Goal: Transaction & Acquisition: Book appointment/travel/reservation

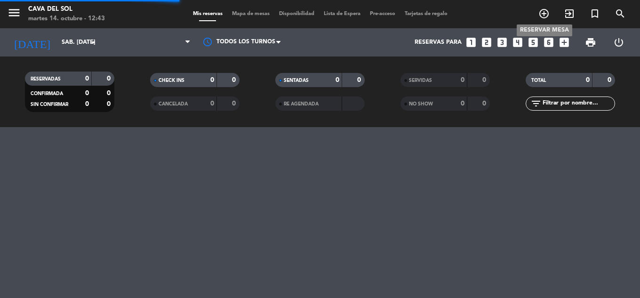
click at [544, 11] on icon "add_circle_outline" at bounding box center [543, 13] width 11 height 11
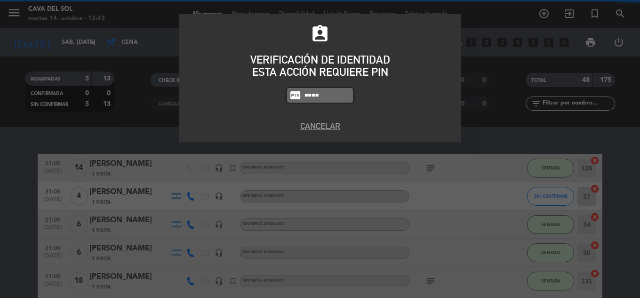
type input "3279"
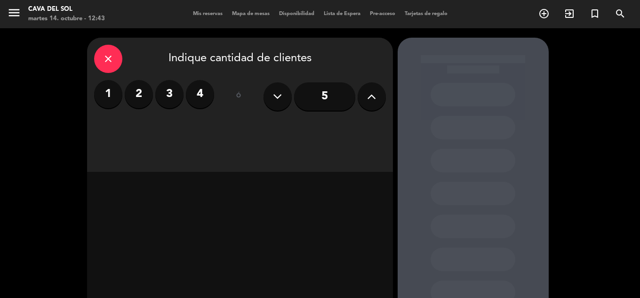
click at [134, 86] on label "2" at bounding box center [139, 94] width 28 height 28
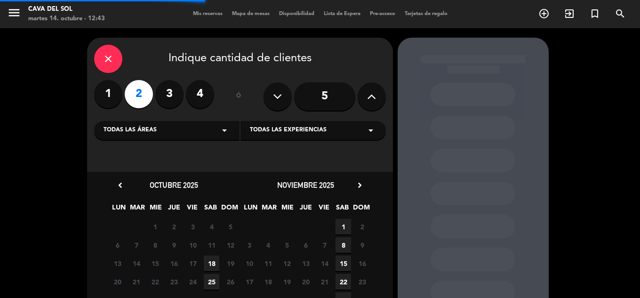
click at [168, 131] on div "Todas las áreas arrow_drop_down" at bounding box center [166, 130] width 145 height 19
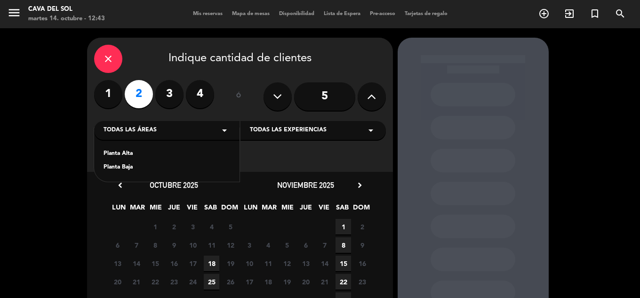
click at [150, 148] on div "Planta Alta Planta Baja" at bounding box center [166, 155] width 145 height 54
click at [150, 151] on div "Planta Alta" at bounding box center [166, 153] width 126 height 9
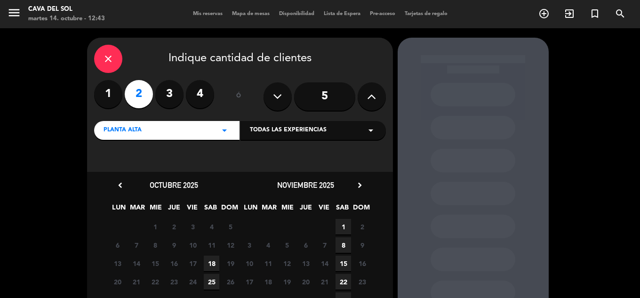
click at [214, 260] on span "18" at bounding box center [212, 263] width 16 height 16
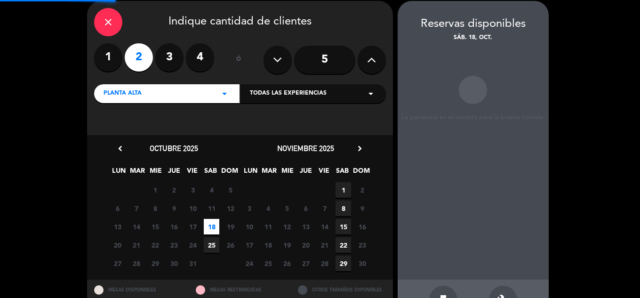
scroll to position [38, 0]
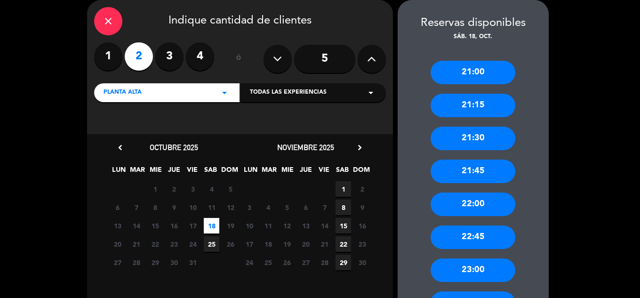
click at [458, 138] on div "21:30" at bounding box center [472, 138] width 85 height 24
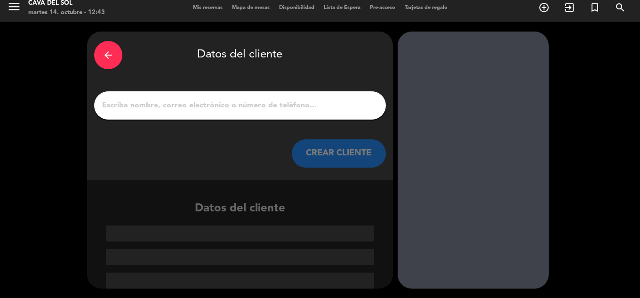
scroll to position [6, 0]
click at [245, 108] on input "1" at bounding box center [239, 105] width 277 height 13
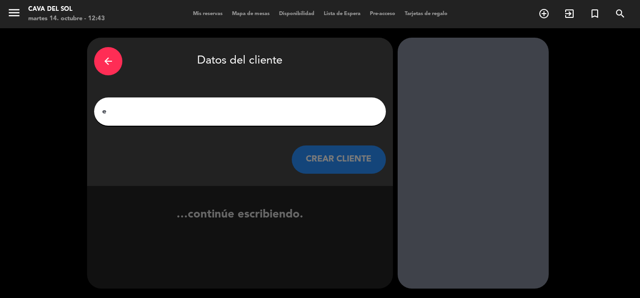
scroll to position [0, 0]
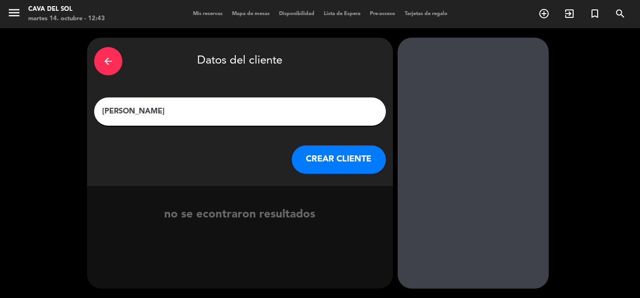
type input "[PERSON_NAME]"
click at [314, 166] on button "CREAR CLIENTE" at bounding box center [339, 159] width 94 height 28
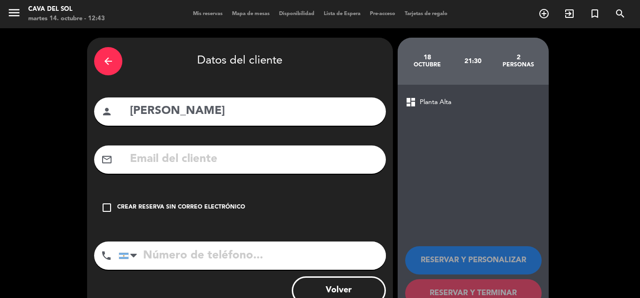
click at [105, 204] on icon "check_box_outline_blank" at bounding box center [106, 207] width 11 height 11
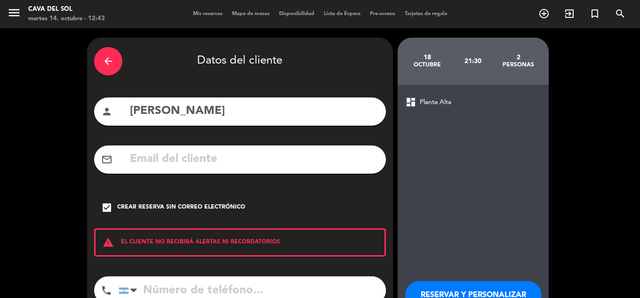
click at [194, 283] on input "tel" at bounding box center [251, 290] width 267 height 28
type input "3416711747"
click at [198, 111] on input "[PERSON_NAME]" at bounding box center [254, 111] width 250 height 19
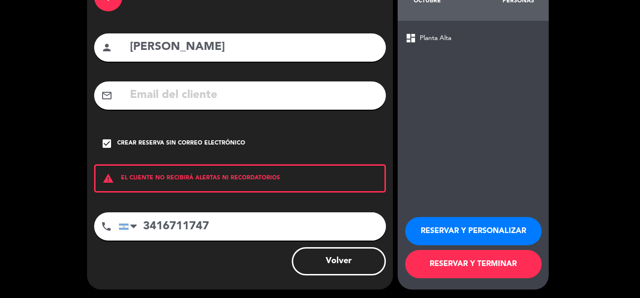
scroll to position [65, 0]
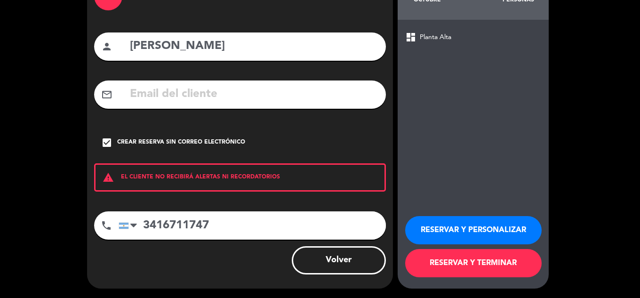
type input "[PERSON_NAME]"
click at [438, 265] on button "RESERVAR Y TERMINAR" at bounding box center [473, 263] width 136 height 28
